Goal: Transaction & Acquisition: Obtain resource

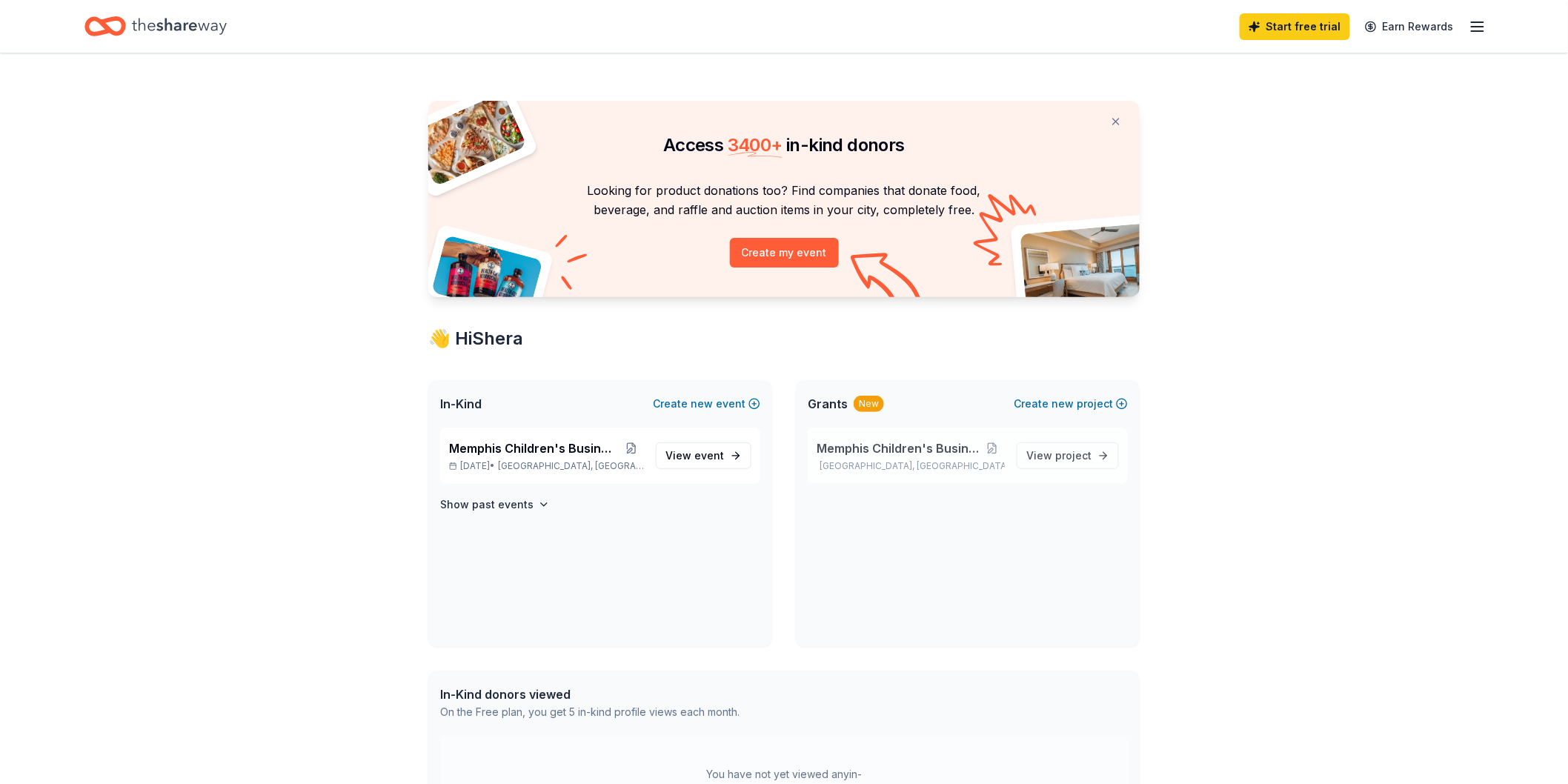
click at [932, 450] on span "Memphis Children's Business Fair" at bounding box center [898, 448] width 164 height 18
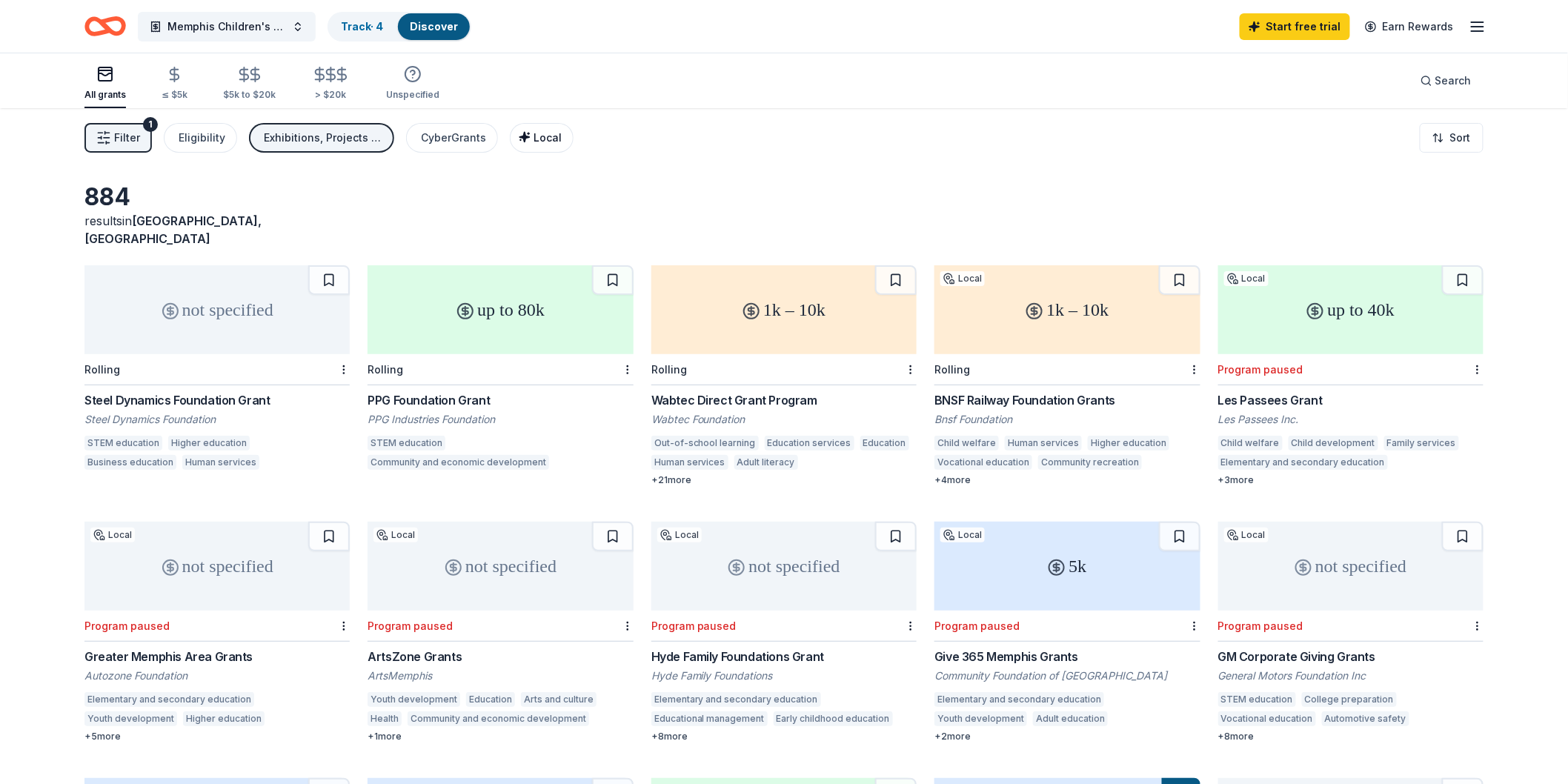
click at [546, 134] on span "Local" at bounding box center [547, 137] width 28 height 12
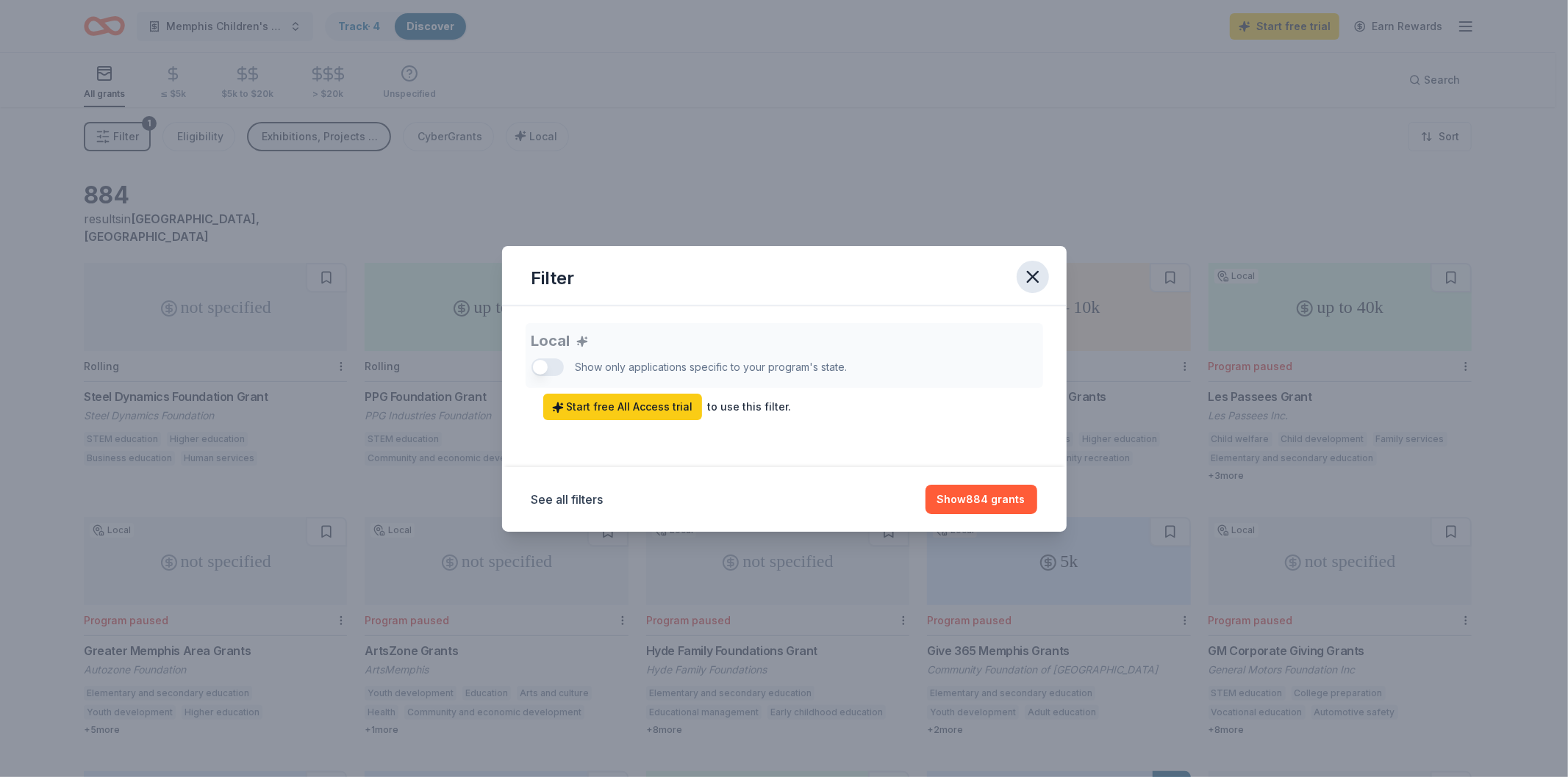
click at [1036, 276] on icon "button" at bounding box center [1032, 277] width 21 height 21
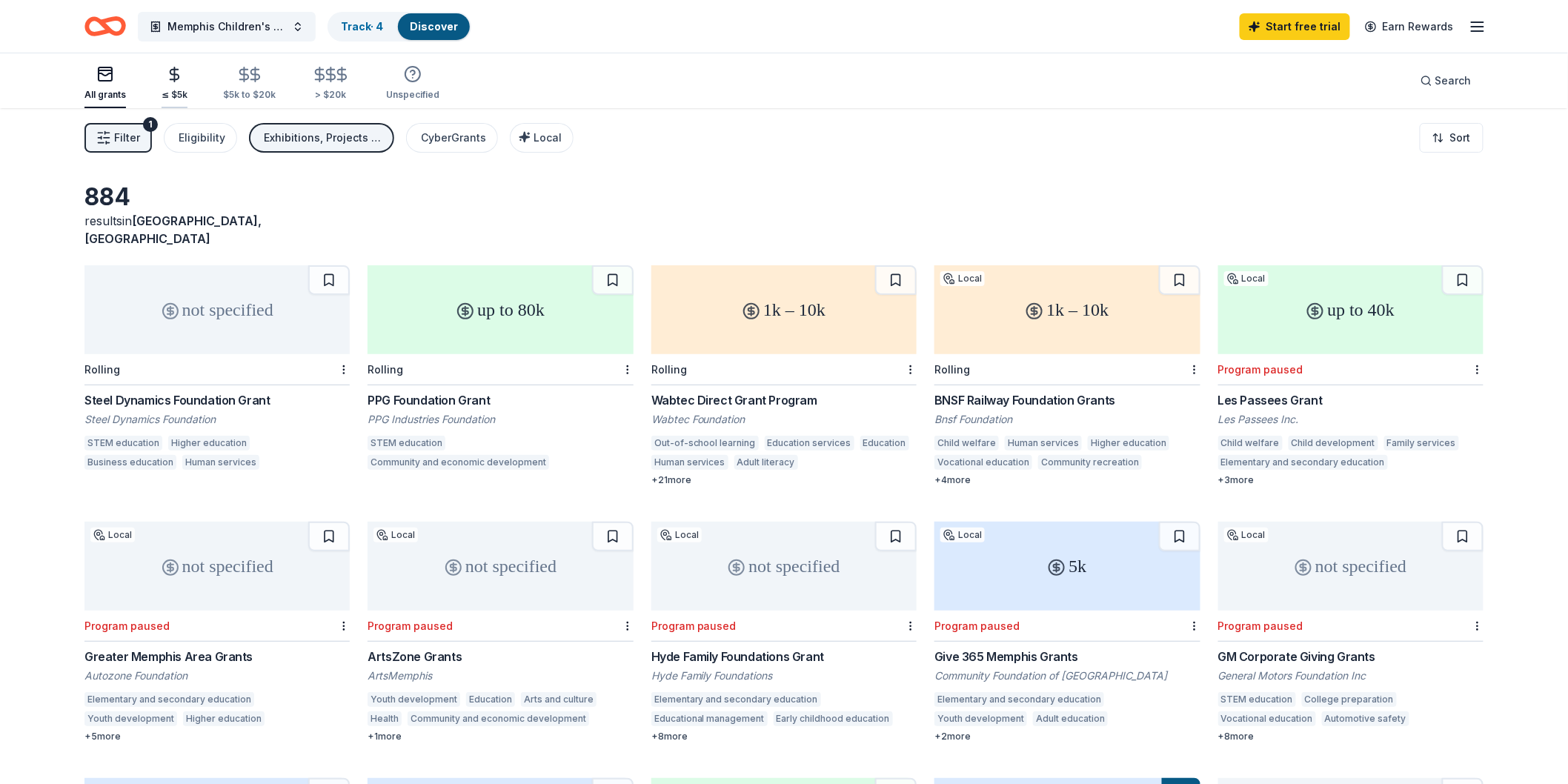
click at [179, 94] on div "≤ $5k" at bounding box center [174, 94] width 26 height 12
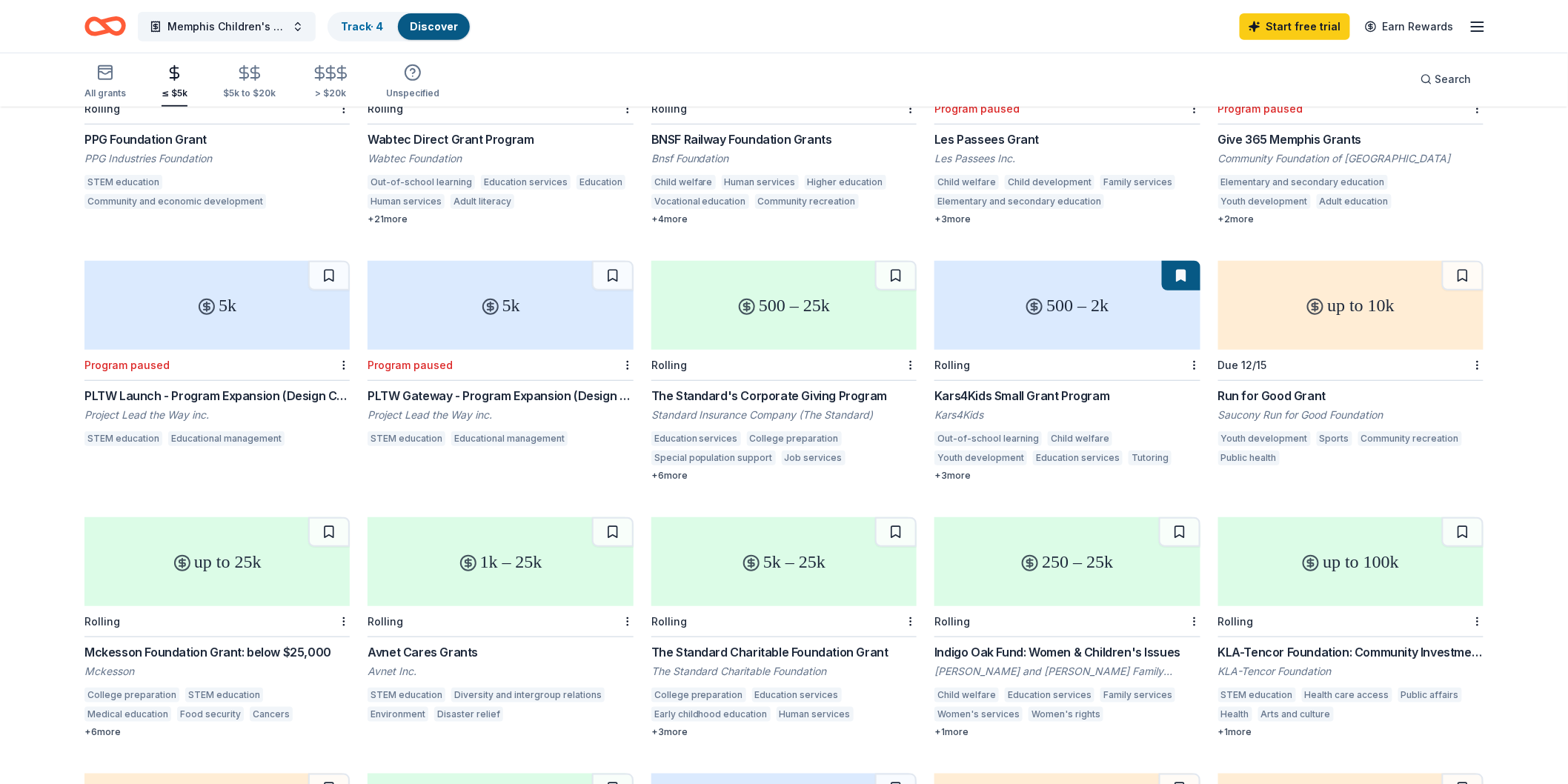
scroll to position [272, 0]
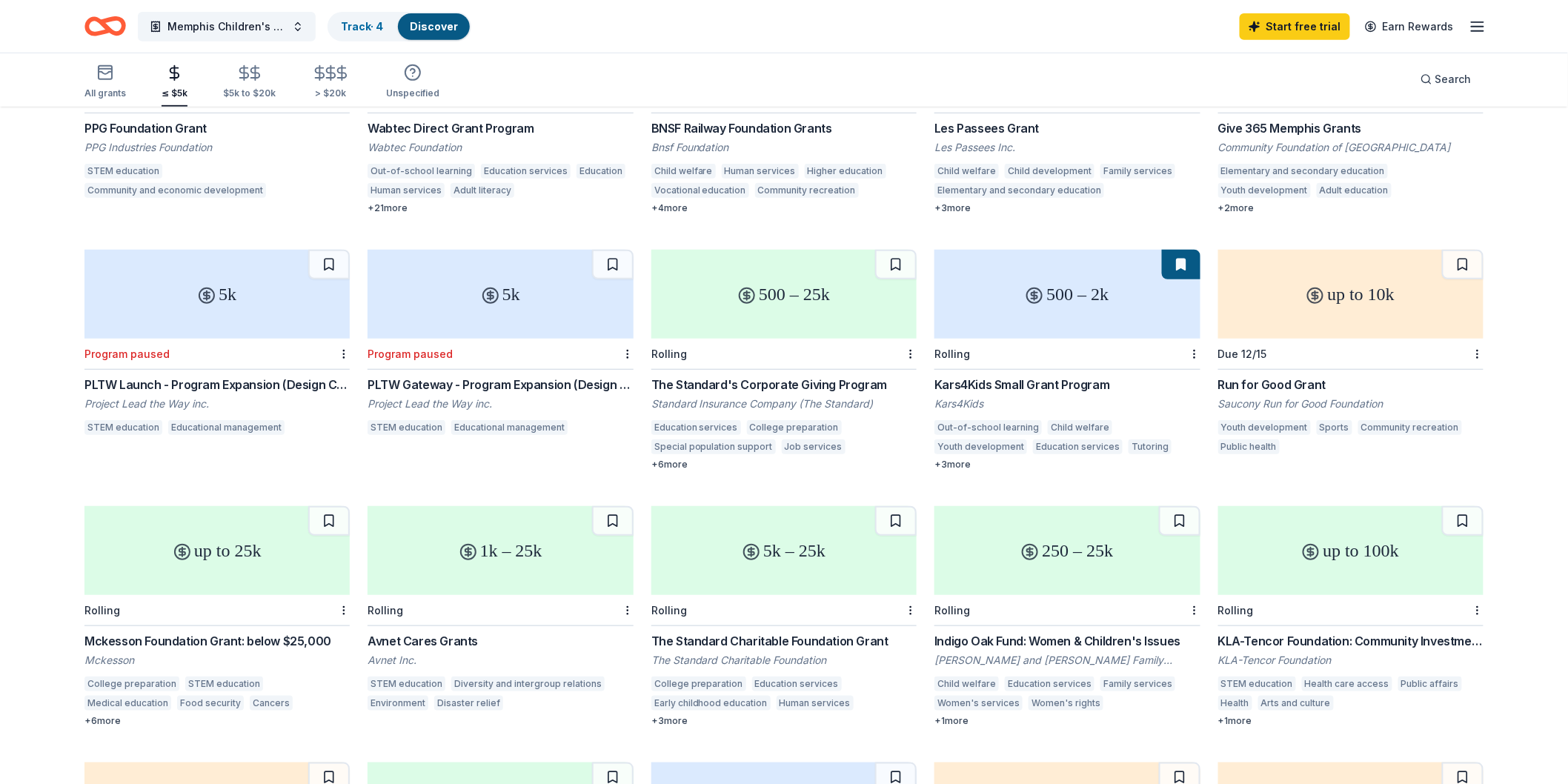
click at [716, 633] on div "The Standard Charitable Foundation Grant" at bounding box center [784, 641] width 265 height 18
click at [817, 397] on div "Standard Insurance Company (The Standard)" at bounding box center [784, 404] width 265 height 15
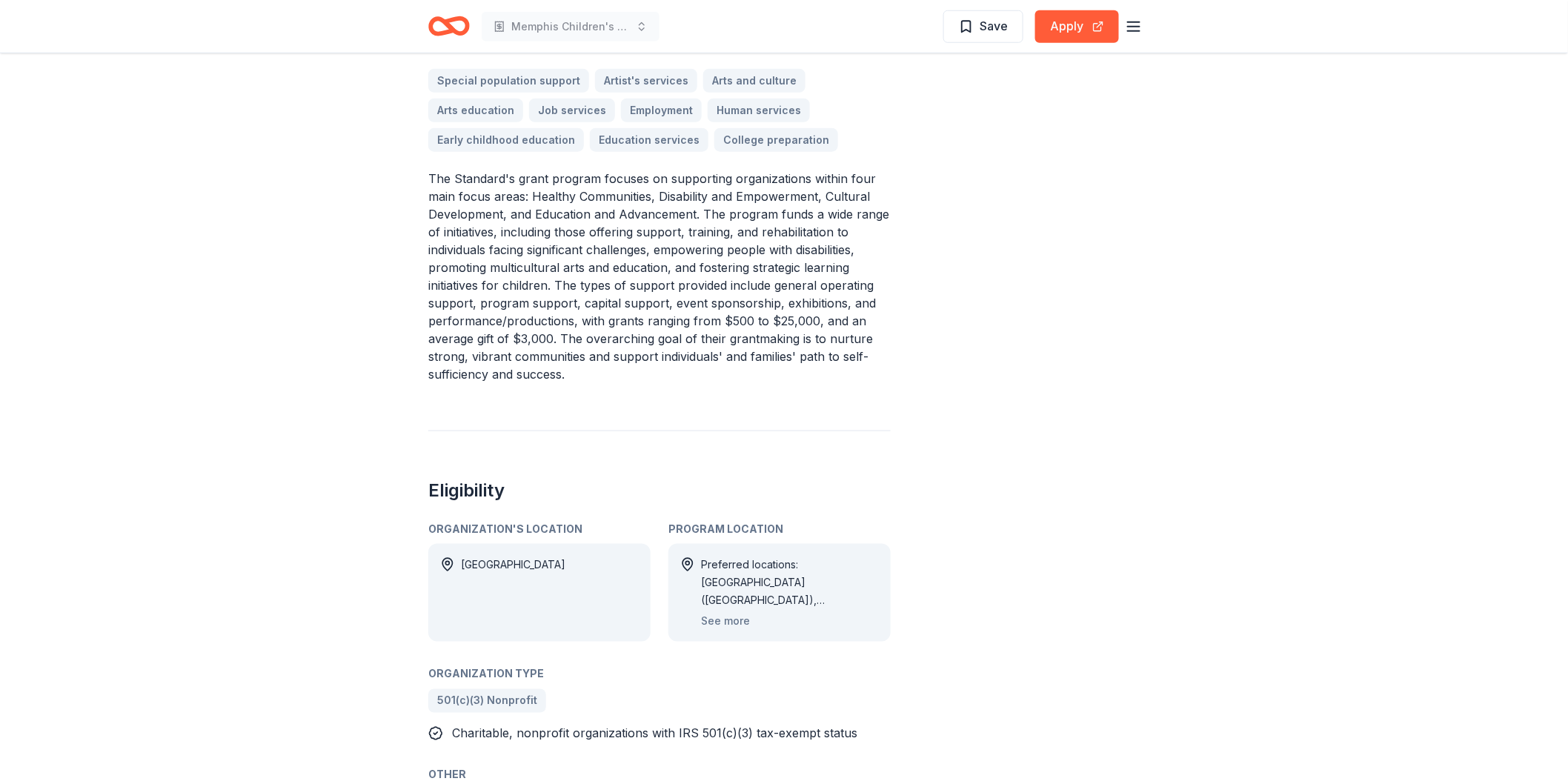
scroll to position [543, 0]
click at [734, 619] on button "See more" at bounding box center [725, 617] width 49 height 18
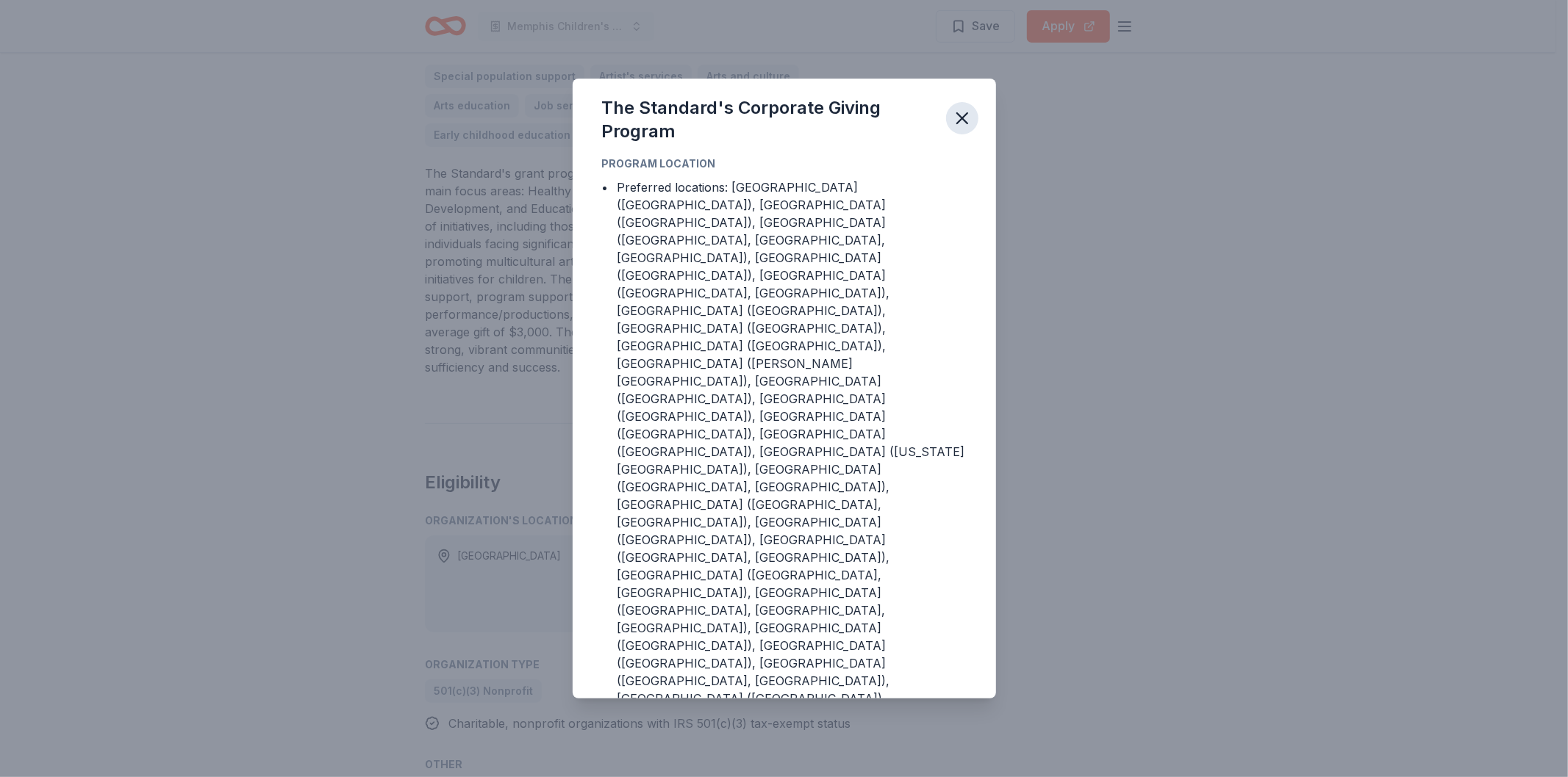
click at [956, 128] on icon "button" at bounding box center [962, 118] width 21 height 21
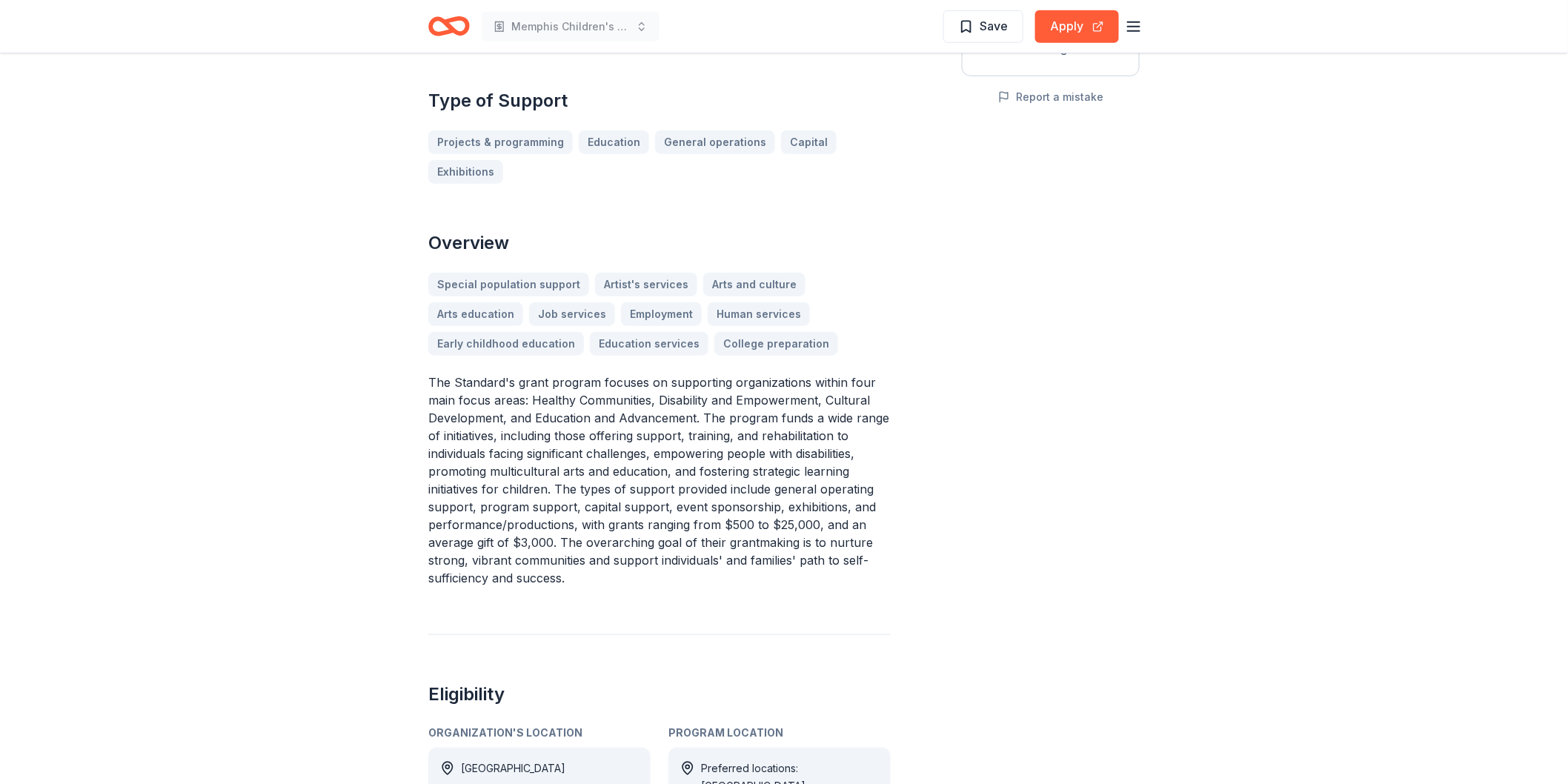
scroll to position [0, 0]
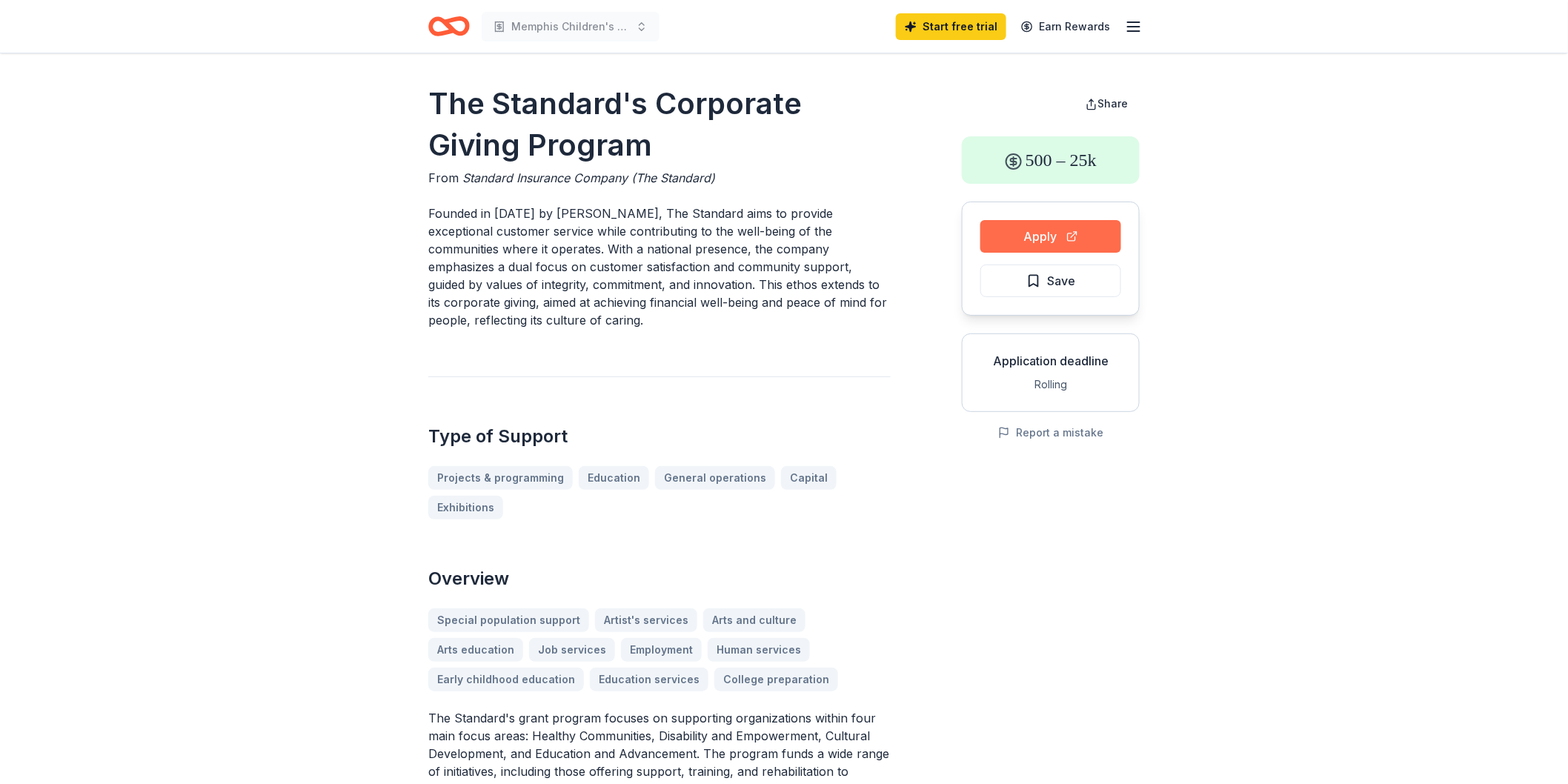
click at [1093, 241] on button "Apply" at bounding box center [1051, 237] width 140 height 33
